Goal: Navigation & Orientation: Go to known website

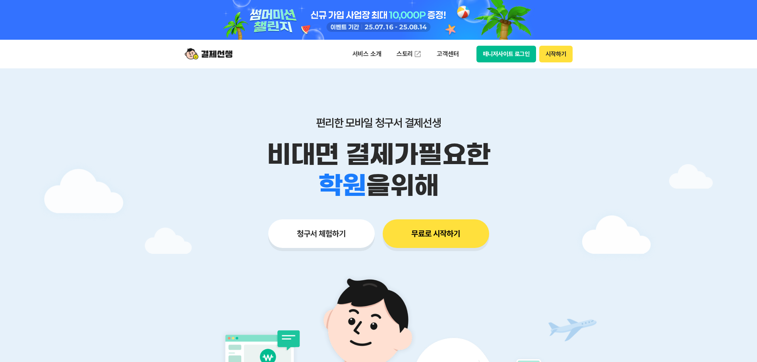
click at [501, 70] on div "편리한 모바일 청구서 결제선생 비대면 결제가 필요한 학원 공부방 호텔 쇼핑몰 병원 배달 보험사 항공사 골프장 을 위해 청구서 체험하기 무료로 …" at bounding box center [378, 166] width 407 height 196
click at [507, 68] on div "서비스 소개 스토리 고객센터 매니저사이트 로그인 시작하기" at bounding box center [378, 54] width 407 height 29
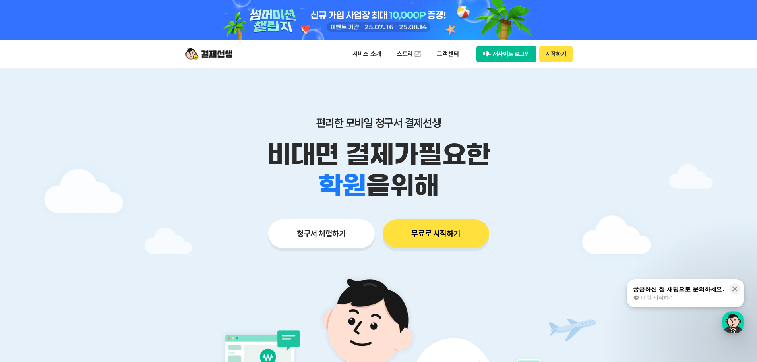
click at [508, 63] on div "서비스 소개 스토리 고객센터 매니저사이트 로그인 시작하기" at bounding box center [378, 54] width 407 height 29
click at [510, 57] on button "매니저사이트 로그인" at bounding box center [507, 54] width 60 height 17
click at [492, 51] on button "매니저사이트 로그인" at bounding box center [507, 54] width 60 height 17
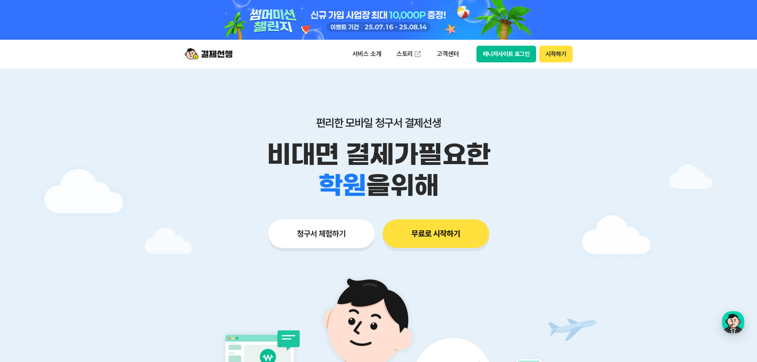
click at [498, 54] on button "매니저사이트 로그인" at bounding box center [507, 54] width 60 height 17
click at [486, 65] on div "서비스 소개 스토리 고객센터 매니저사이트 로그인 시작하기" at bounding box center [378, 54] width 407 height 29
click at [490, 60] on button "매니저사이트 로그인" at bounding box center [507, 54] width 60 height 17
